Goal: Task Accomplishment & Management: Manage account settings

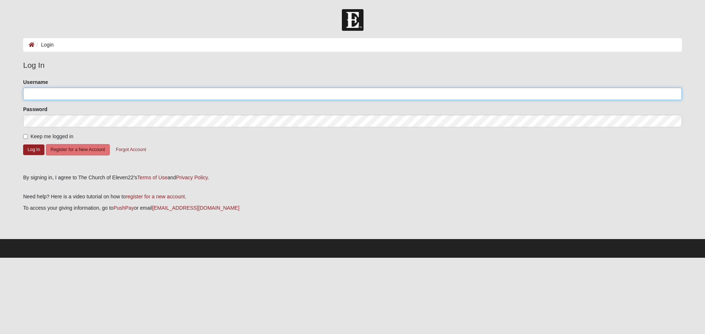
click at [239, 95] on input "Username" at bounding box center [352, 94] width 658 height 12
type input "E"
type input "[EMAIL_ADDRESS][DOMAIN_NAME]"
click at [25, 137] on input "Keep me logged in" at bounding box center [25, 136] width 5 height 5
checkbox input "true"
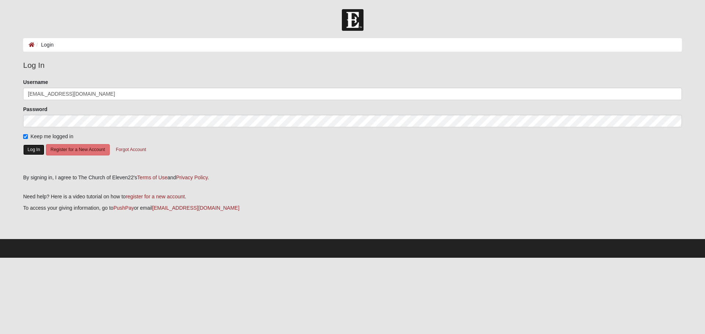
click at [36, 150] on button "Log In" at bounding box center [33, 150] width 21 height 11
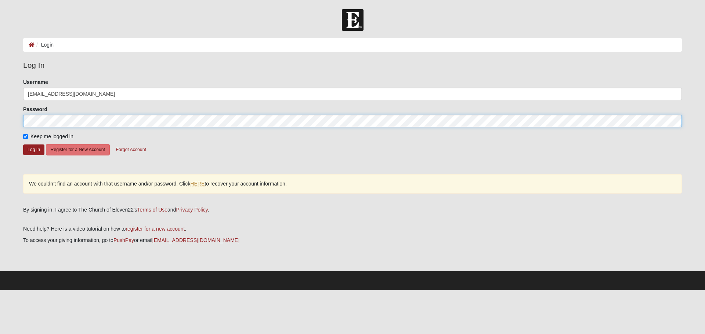
click at [0, 109] on form "Log In Login Login Error Log In Please correct the following: Username [EMAIL_A…" at bounding box center [352, 149] width 705 height 281
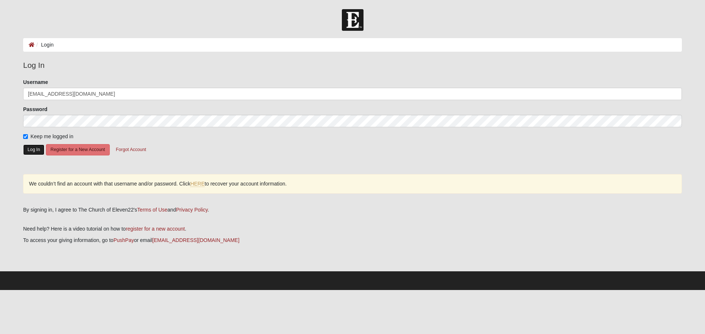
click at [30, 153] on button "Log In" at bounding box center [33, 150] width 21 height 11
click at [33, 145] on button "Log In" at bounding box center [33, 150] width 21 height 11
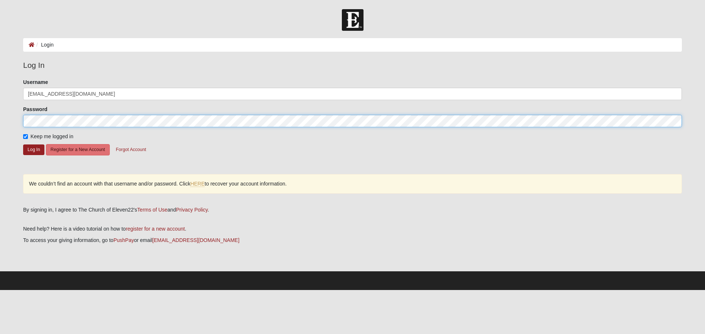
click at [0, 121] on form "Log In Login Login Error Log In Please correct the following: Username [EMAIL_A…" at bounding box center [352, 149] width 705 height 281
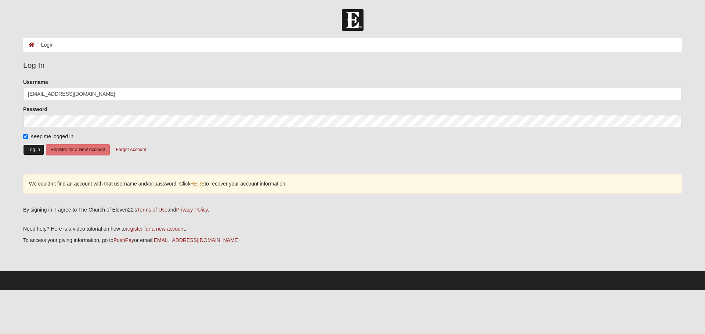
click at [29, 152] on button "Log In" at bounding box center [33, 150] width 21 height 11
